Goal: Task Accomplishment & Management: Manage account settings

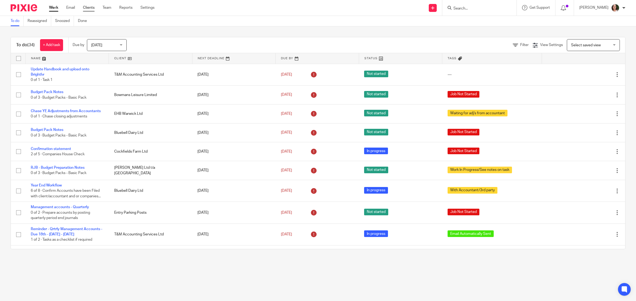
click at [91, 7] on link "Clients" at bounding box center [89, 7] width 12 height 5
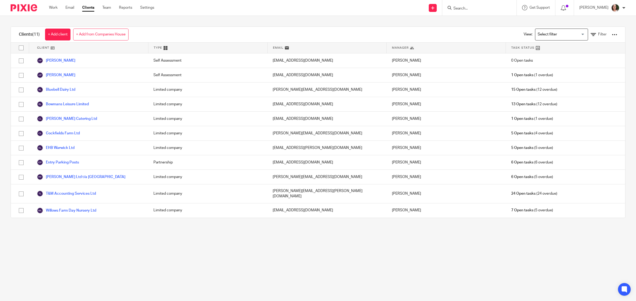
click at [472, 7] on input "Search" at bounding box center [477, 8] width 48 height 5
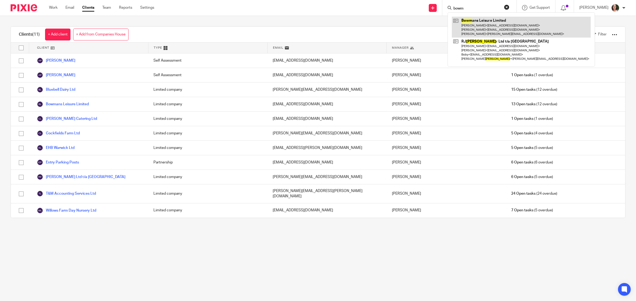
type input "bowm"
click at [468, 26] on link at bounding box center [521, 27] width 139 height 21
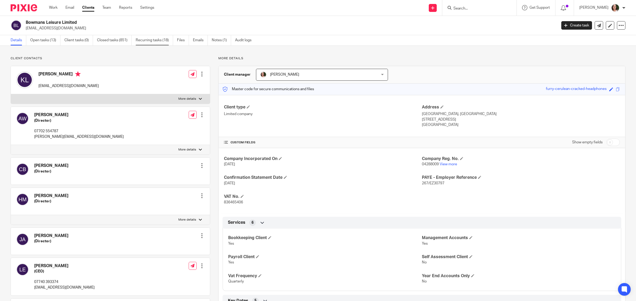
click at [149, 40] on link "Recurring tasks (18)" at bounding box center [154, 40] width 37 height 10
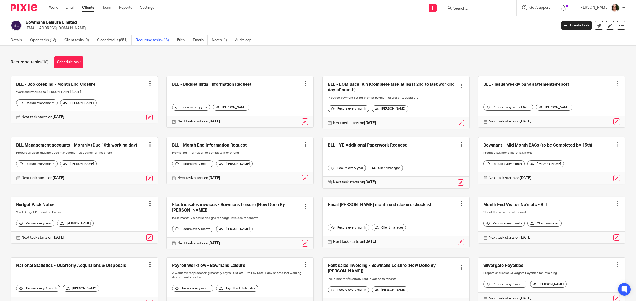
click at [508, 210] on link at bounding box center [551, 220] width 147 height 47
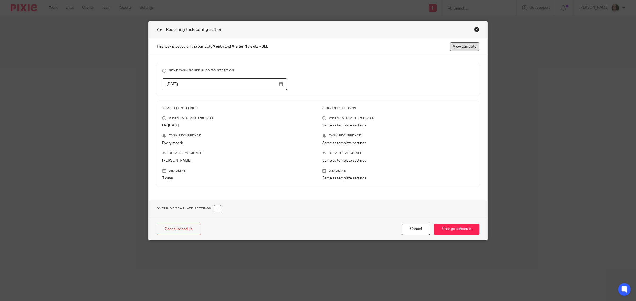
click at [454, 46] on link "View template" at bounding box center [464, 46] width 29 height 8
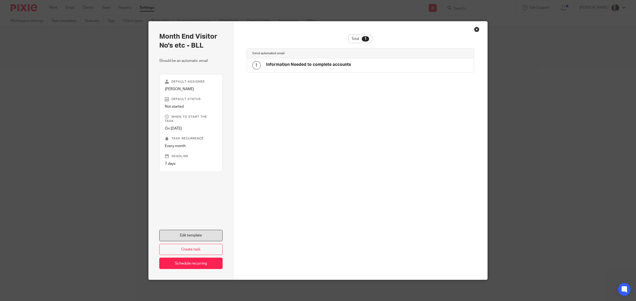
click at [193, 232] on link "Edit template" at bounding box center [190, 235] width 63 height 11
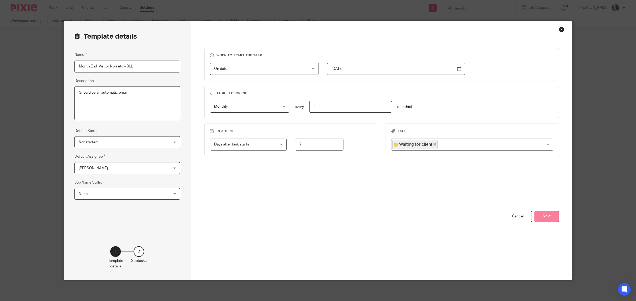
click at [547, 220] on button "Next" at bounding box center [546, 216] width 24 height 11
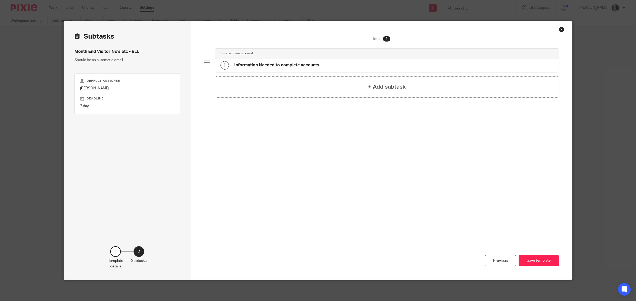
click at [319, 69] on div "1 Information Needed to complete accounts" at bounding box center [386, 66] width 343 height 14
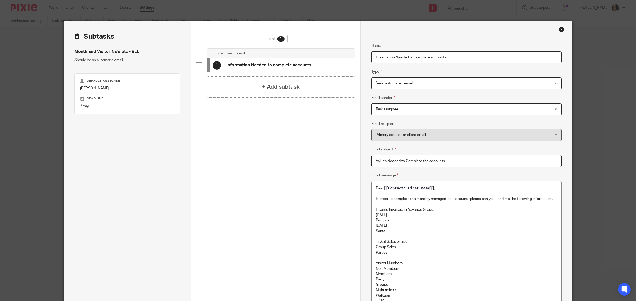
click at [512, 85] on span "Send automated email" at bounding box center [449, 83] width 149 height 11
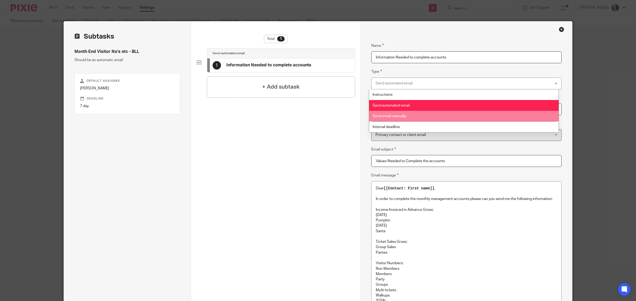
click at [417, 114] on li "Send email manually" at bounding box center [464, 116] width 190 height 11
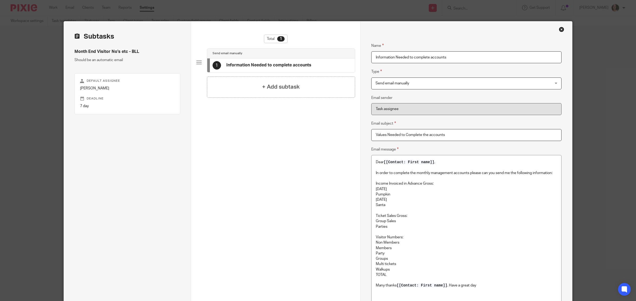
click at [310, 287] on div "Previous Save template" at bounding box center [275, 303] width 159 height 137
